Goal: Navigation & Orientation: Find specific page/section

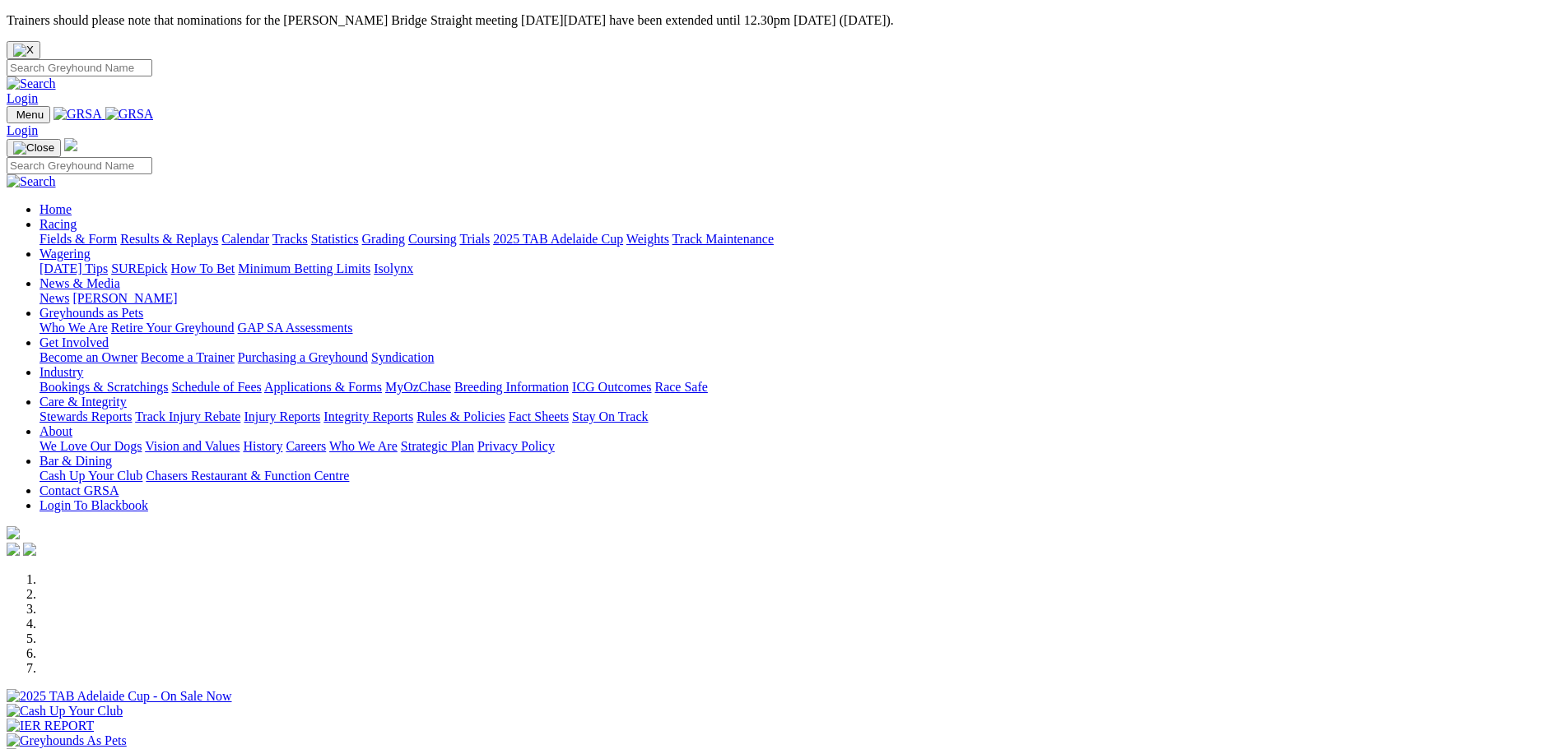
click at [76, 217] on link "Racing" at bounding box center [58, 224] width 37 height 14
click at [457, 232] on link "Coursing" at bounding box center [432, 239] width 49 height 14
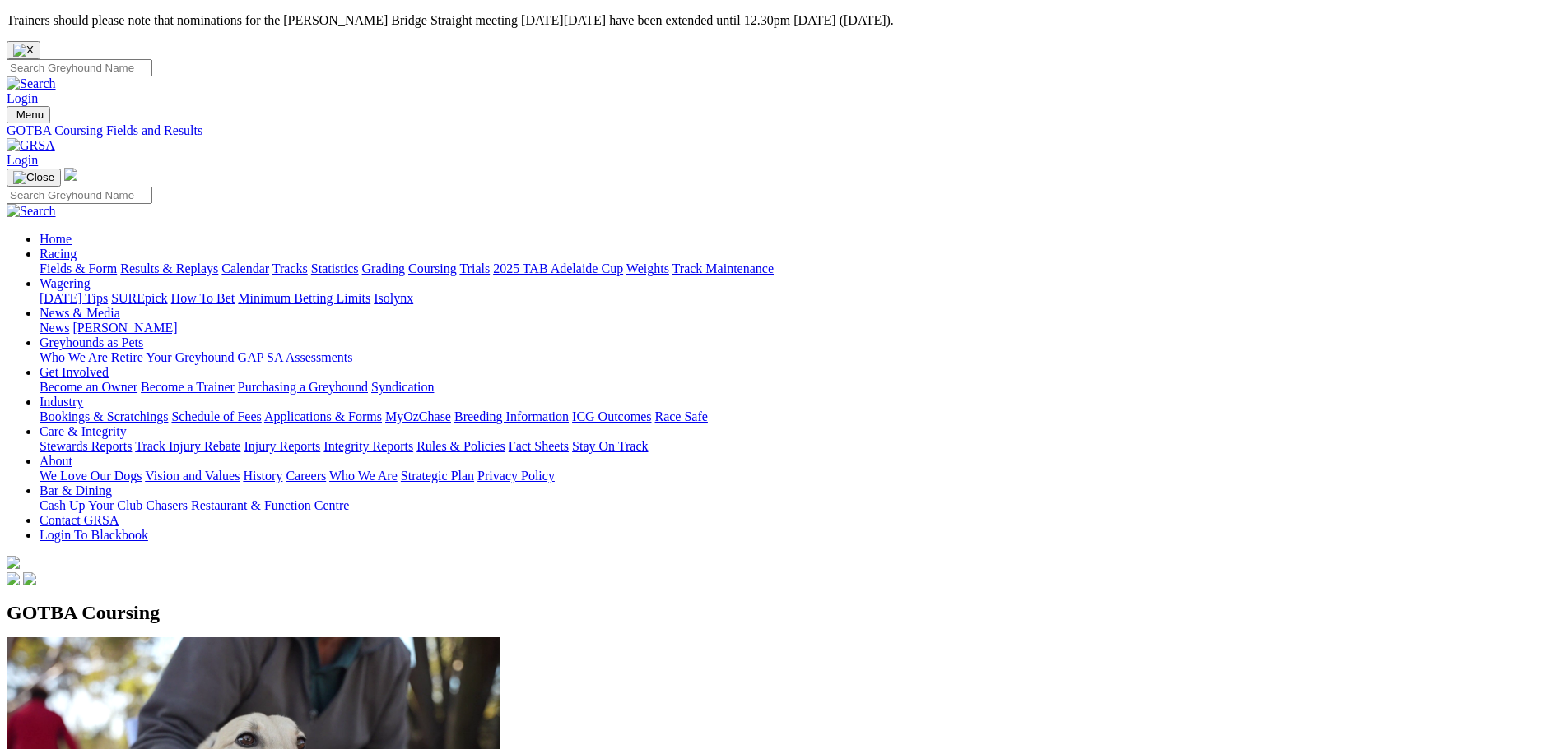
scroll to position [64, 0]
